Goal: Information Seeking & Learning: Learn about a topic

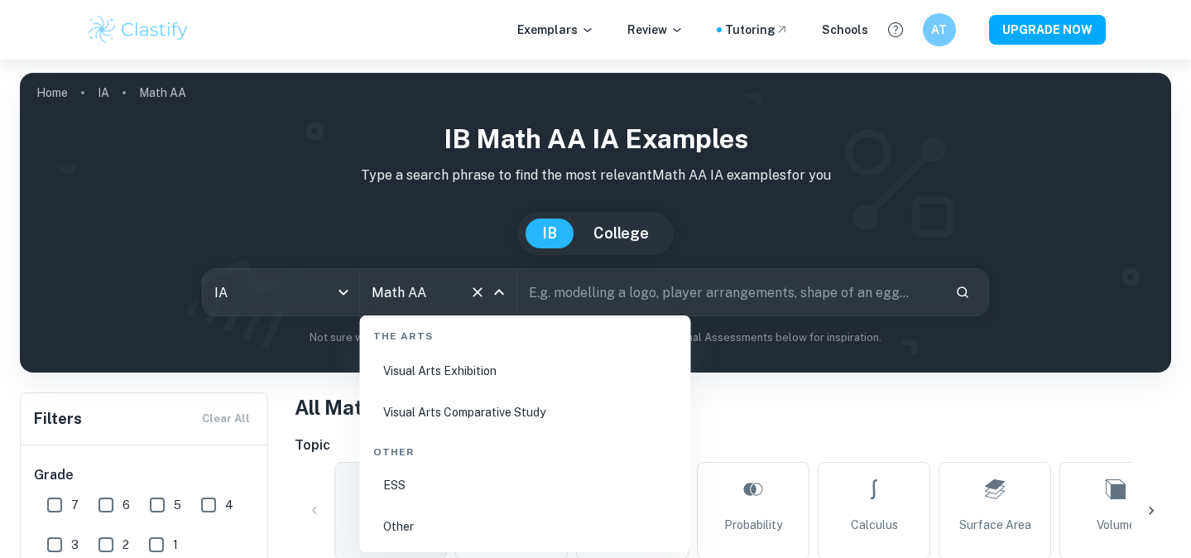
scroll to position [29, 0]
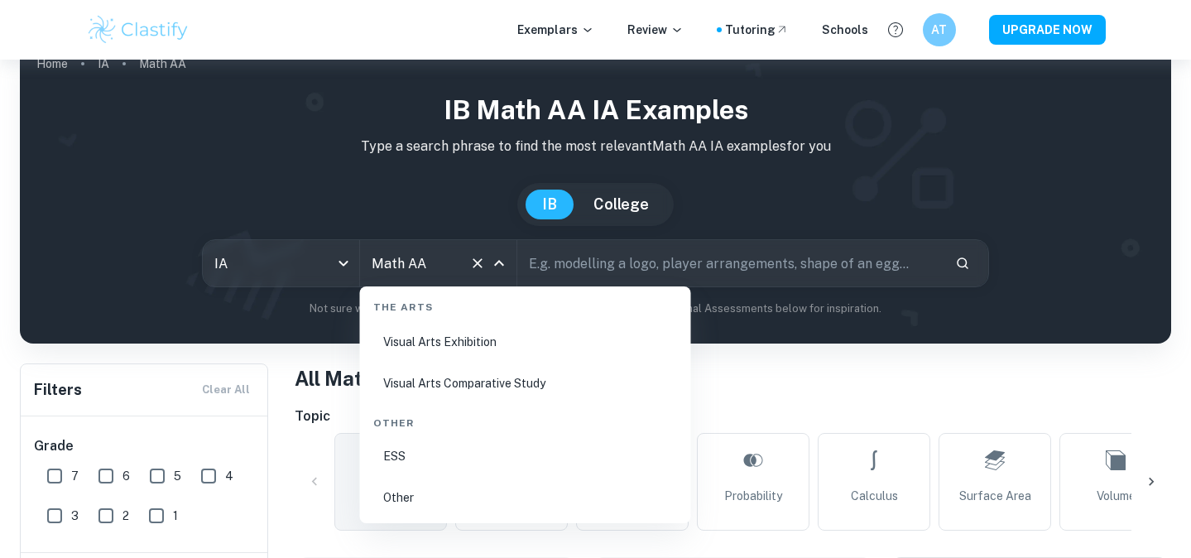
click at [406, 451] on li "ESS" at bounding box center [526, 456] width 318 height 38
type input "ESS"
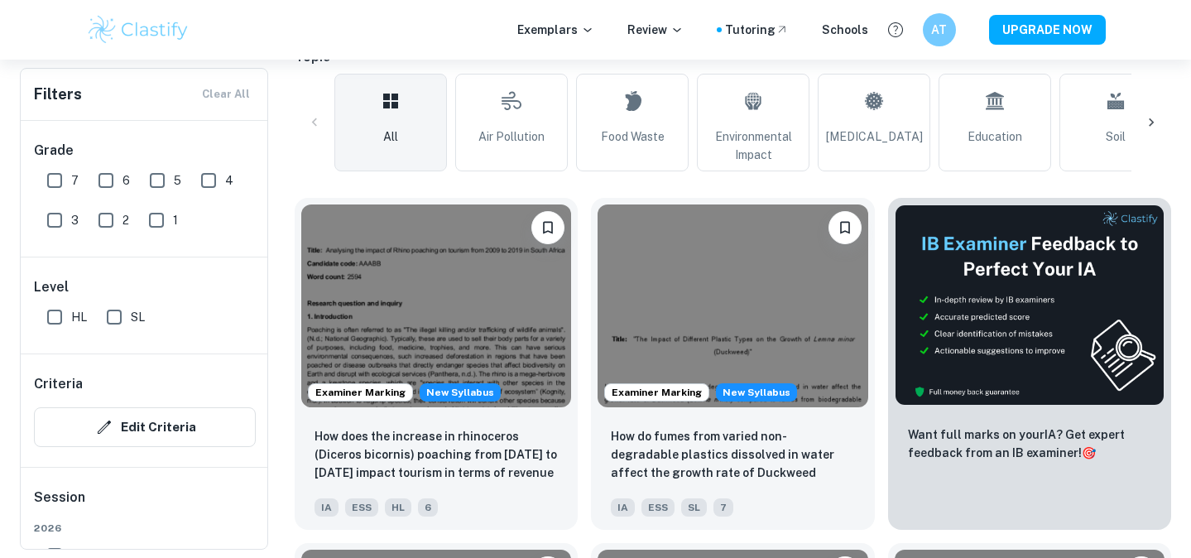
scroll to position [465, 0]
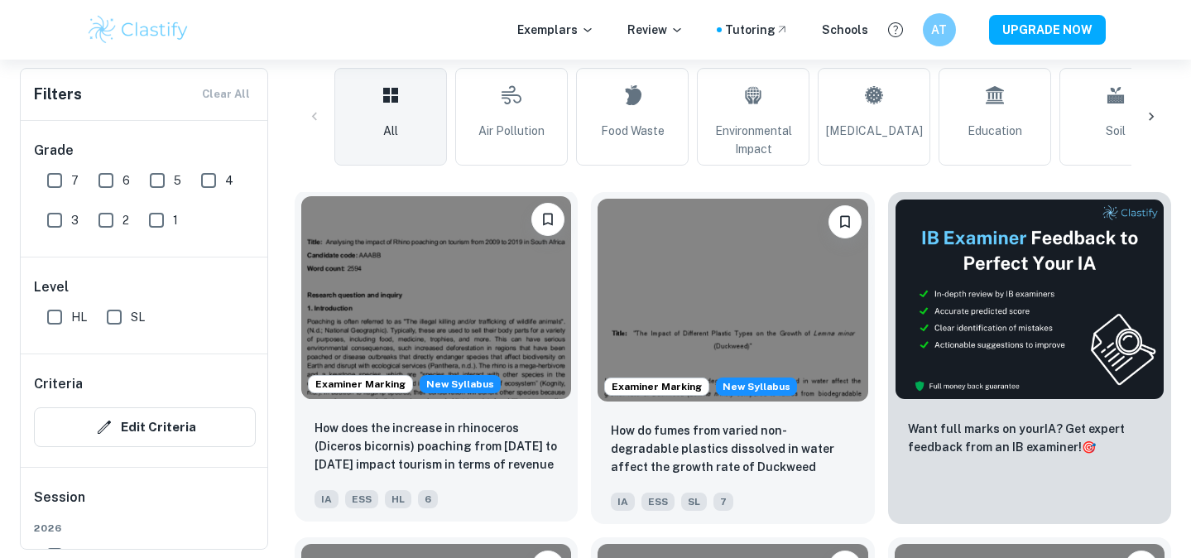
click at [568, 317] on img at bounding box center [436, 297] width 270 height 203
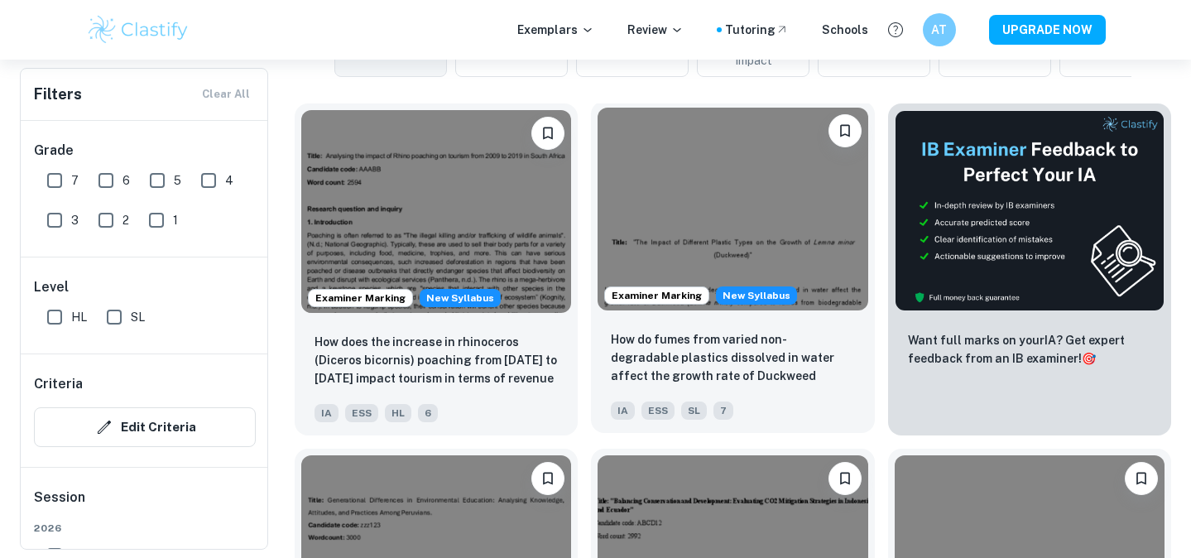
click at [707, 272] on img at bounding box center [732, 209] width 270 height 203
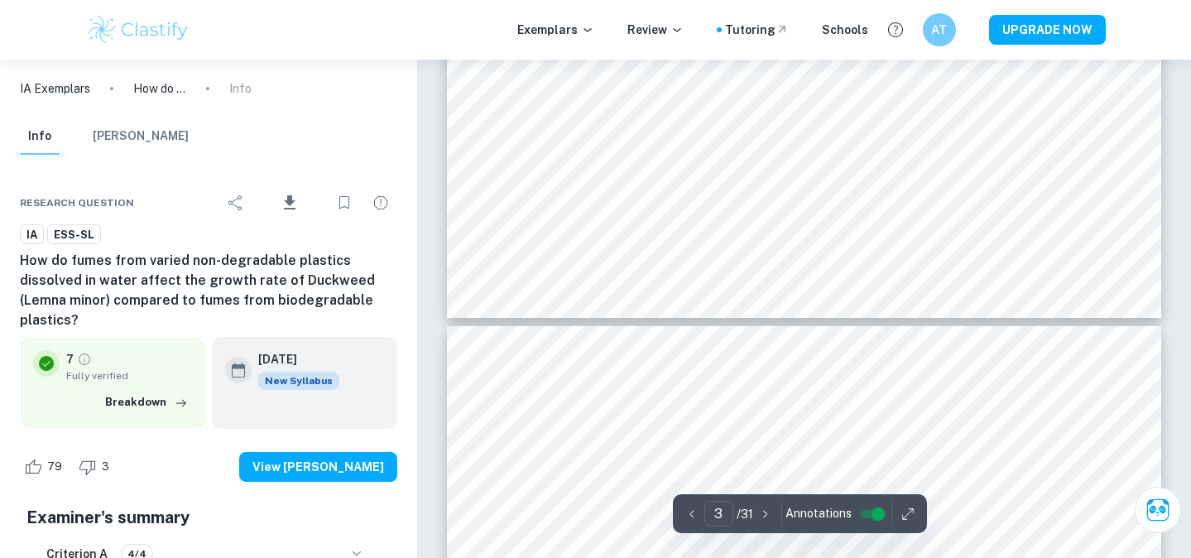
type input "4"
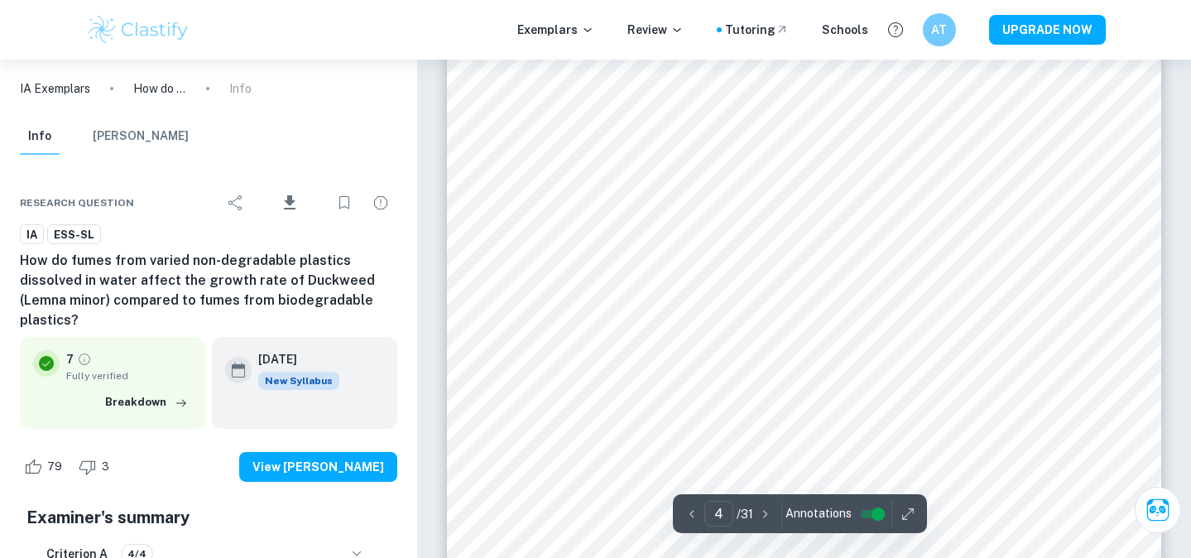
scroll to position [3292, 0]
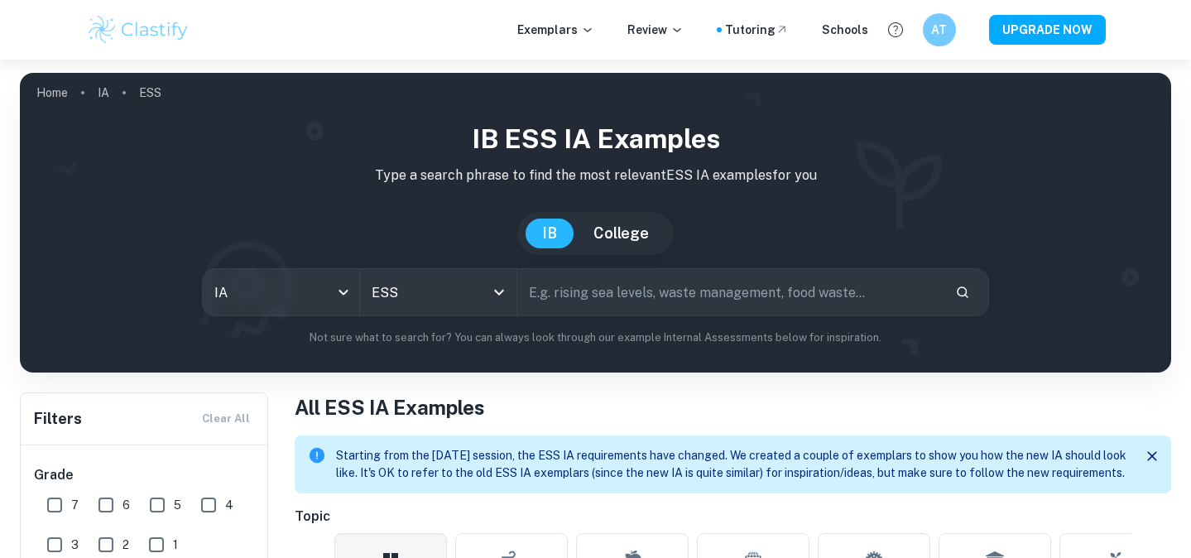
click at [614, 301] on input "text" at bounding box center [729, 292] width 425 height 46
type input "survey"
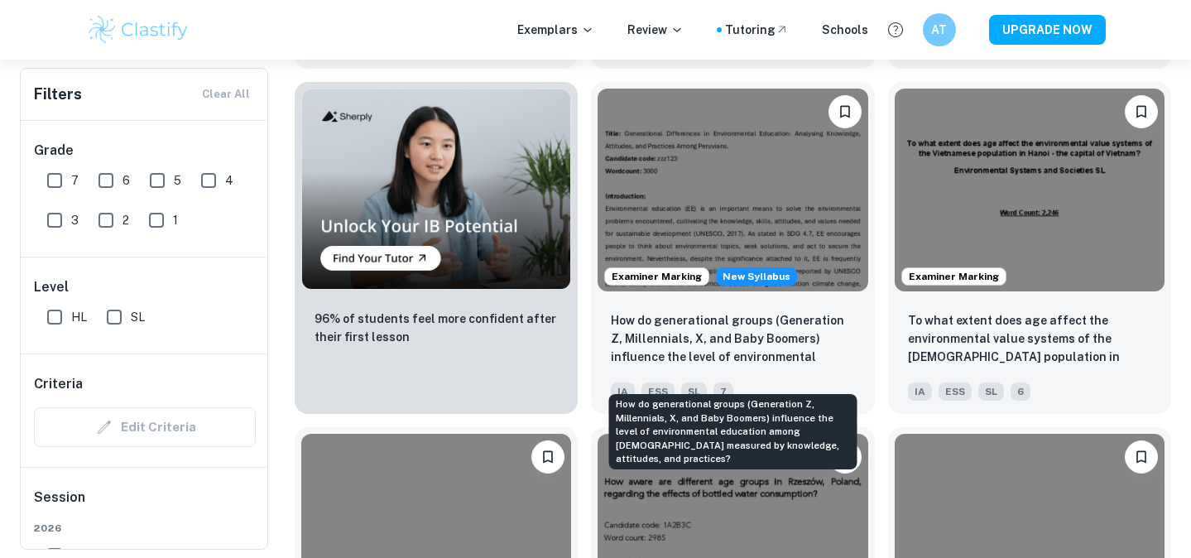
scroll to position [1266, 0]
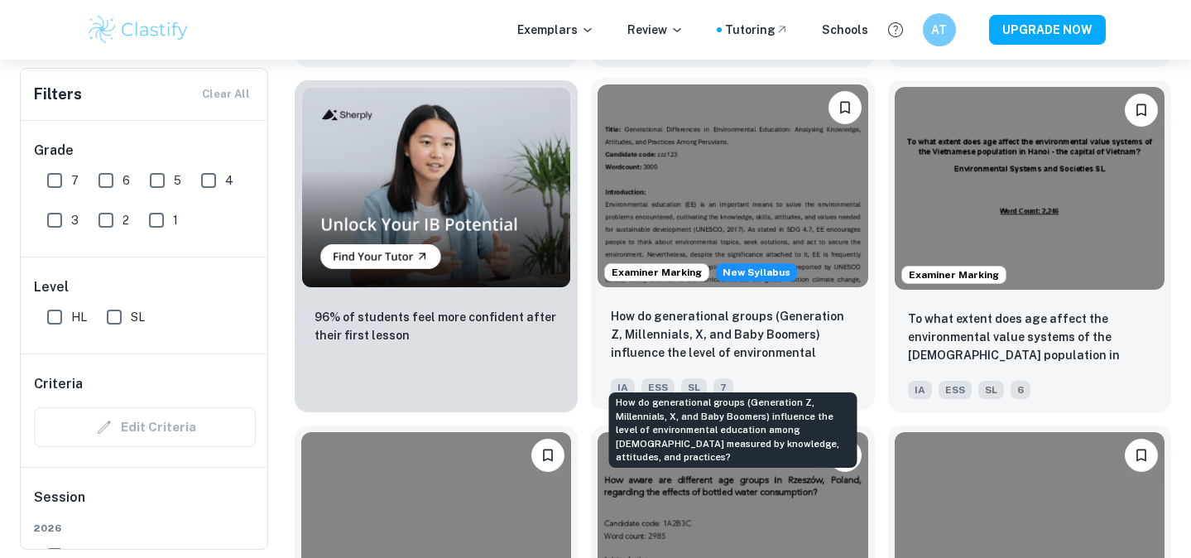
click at [797, 363] on p "How do generational groups (Generation Z, Millennials, X, and Baby Boomers) inf…" at bounding box center [732, 335] width 243 height 56
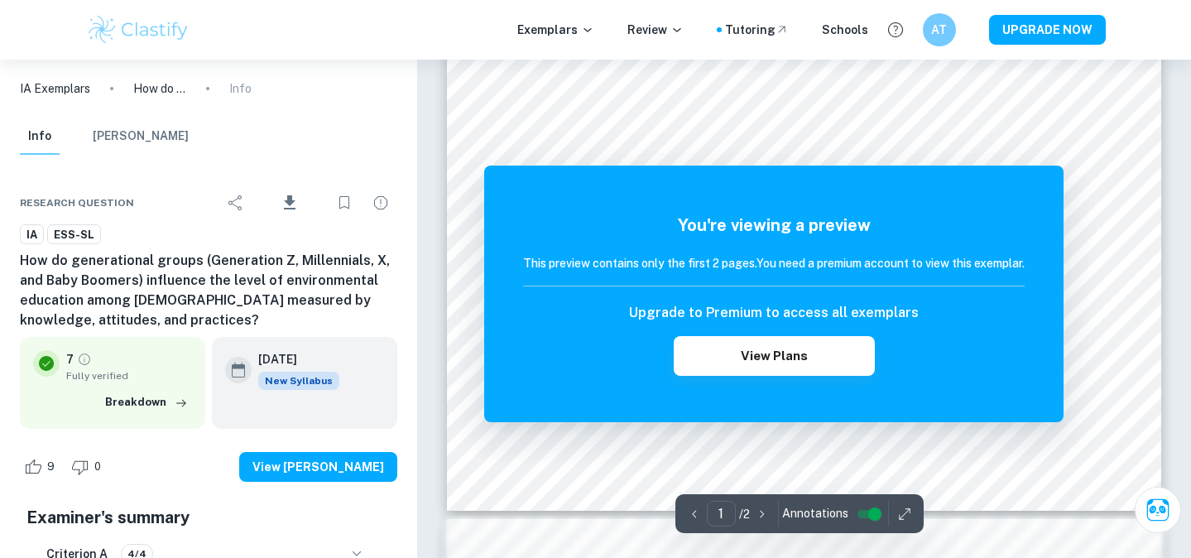
scroll to position [578, 0]
